Goal: Task Accomplishment & Management: Manage account settings

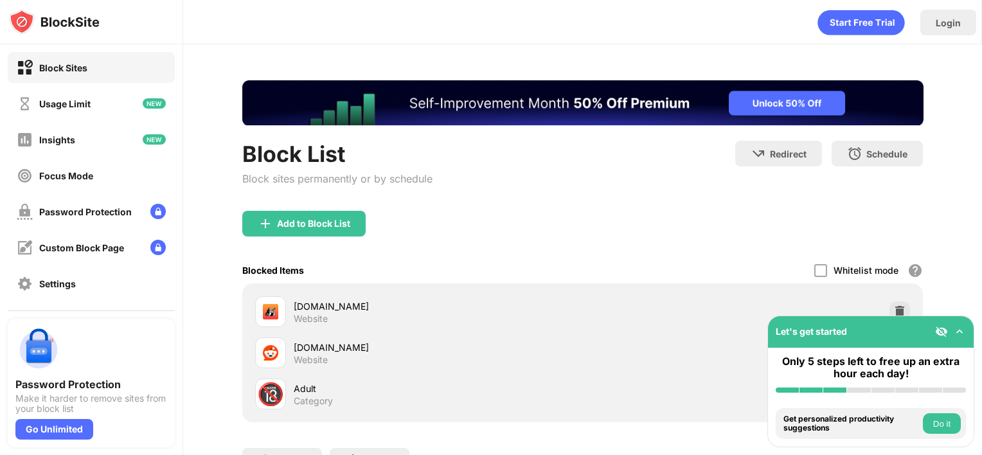
scroll to position [89, 0]
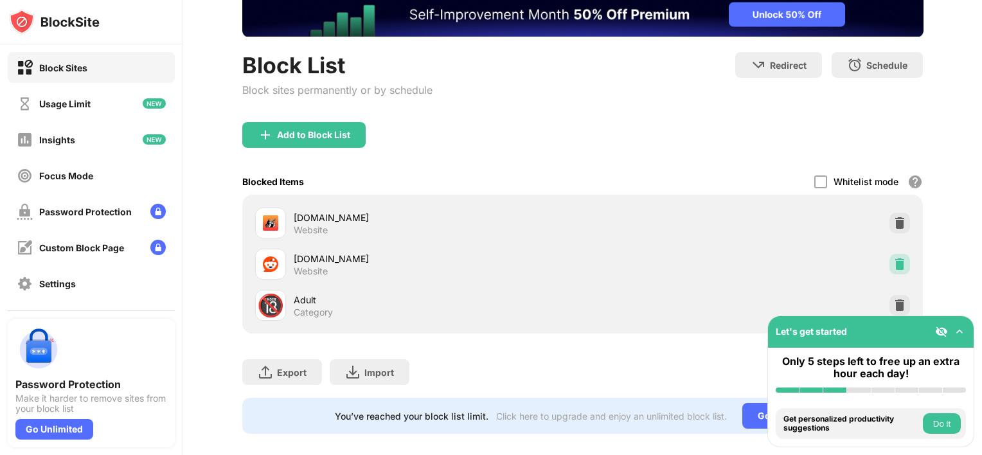
click at [893, 262] on img at bounding box center [899, 264] width 13 height 13
